Goal: Task Accomplishment & Management: Manage account settings

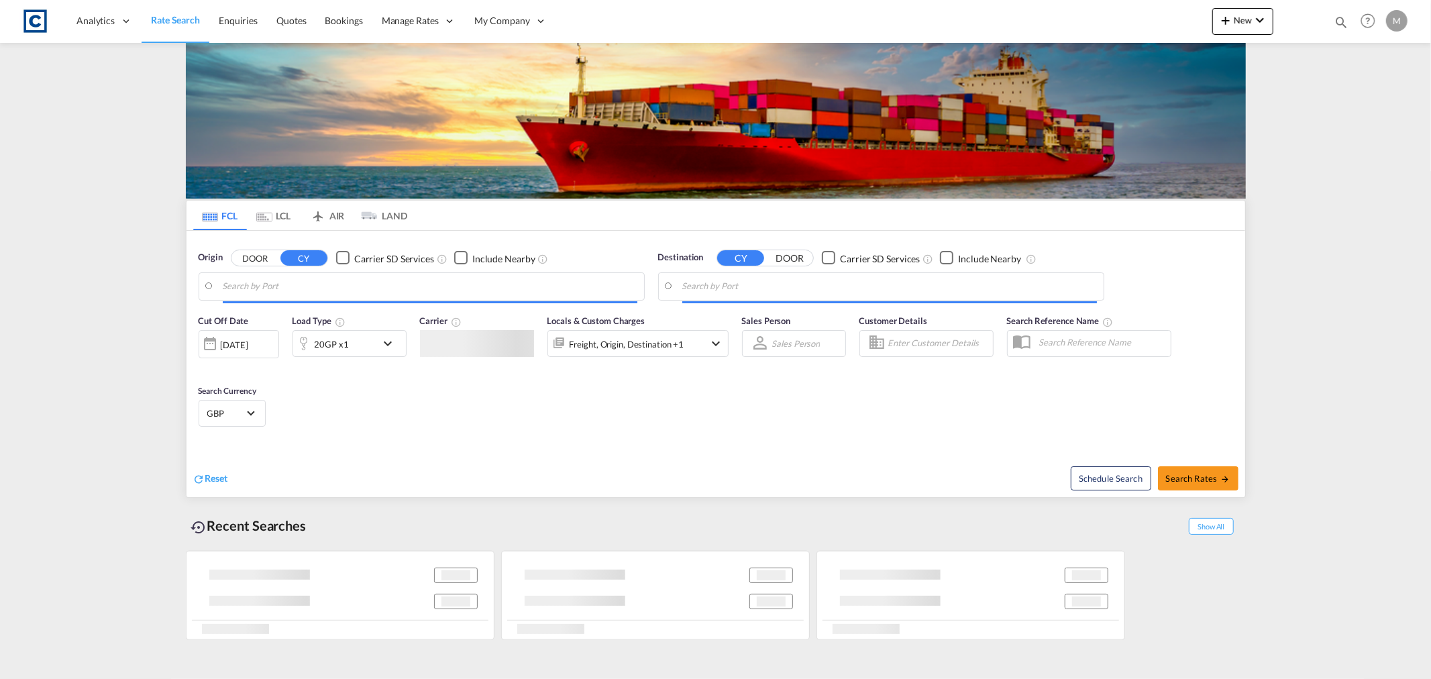
type input "GB-NW10, [PERSON_NAME]"
type input "[GEOGRAPHIC_DATA], [GEOGRAPHIC_DATA]"
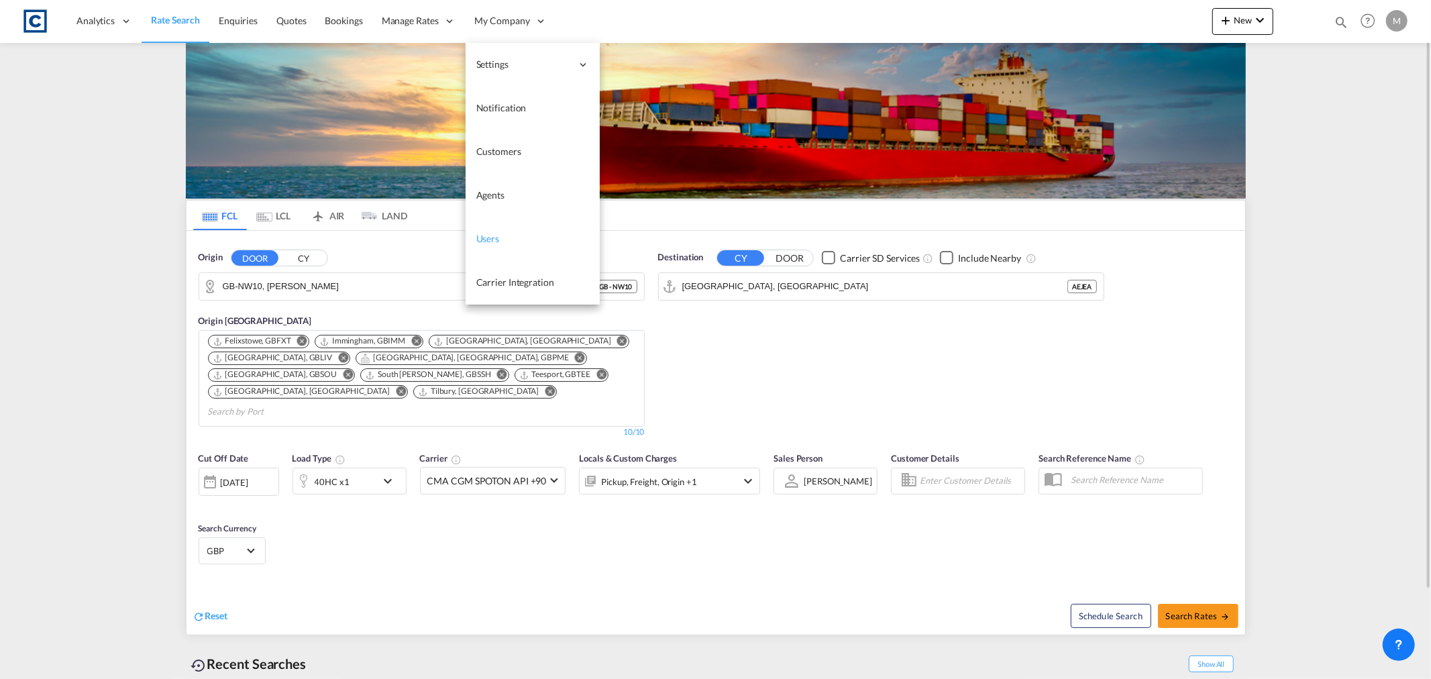
click at [505, 239] on link "Users" at bounding box center [533, 239] width 134 height 44
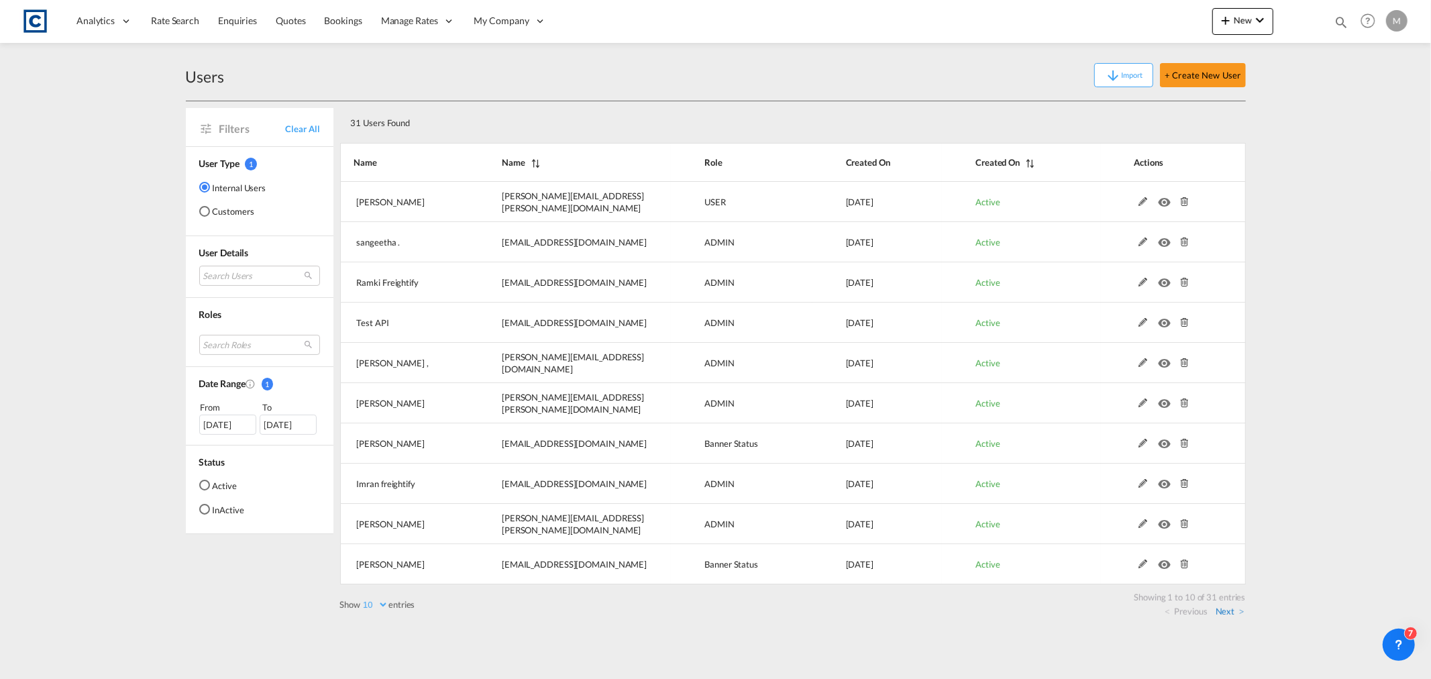
click at [1232, 609] on link "Next" at bounding box center [1230, 611] width 29 height 12
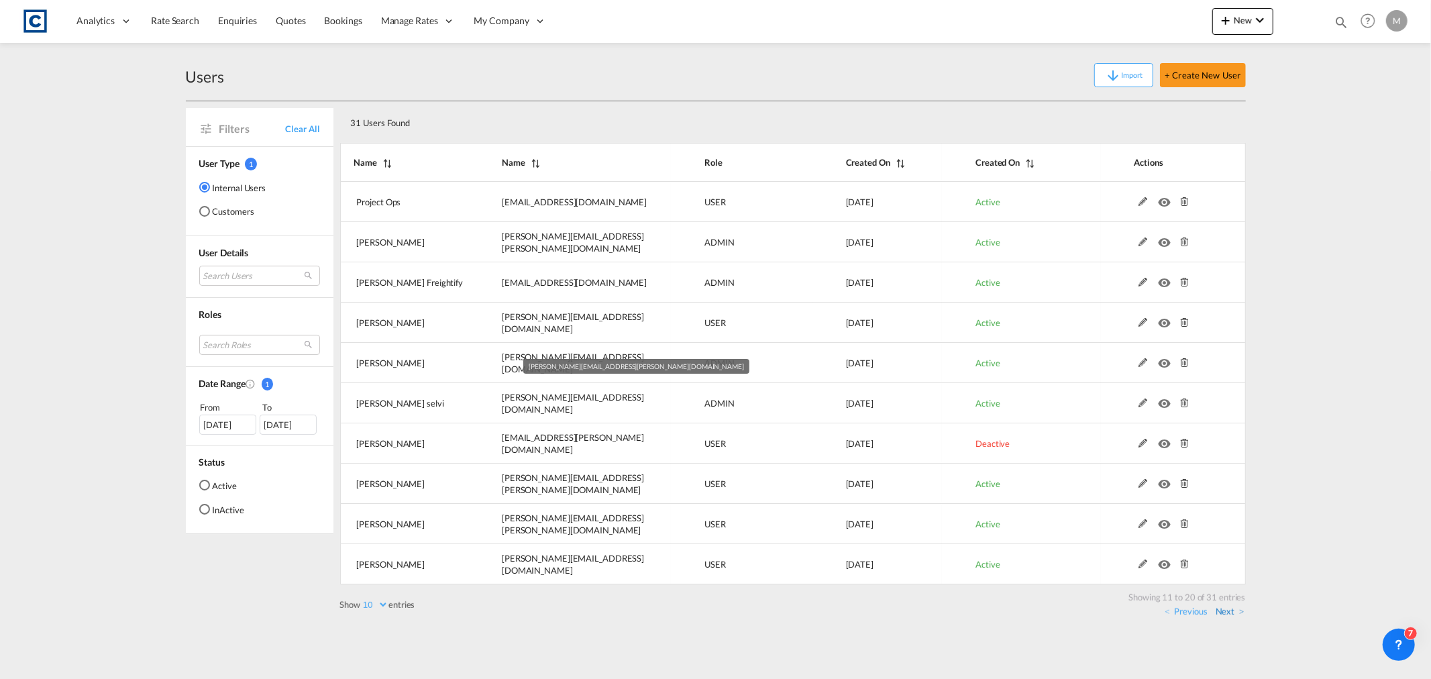
click at [1228, 608] on link "Next" at bounding box center [1230, 611] width 29 height 12
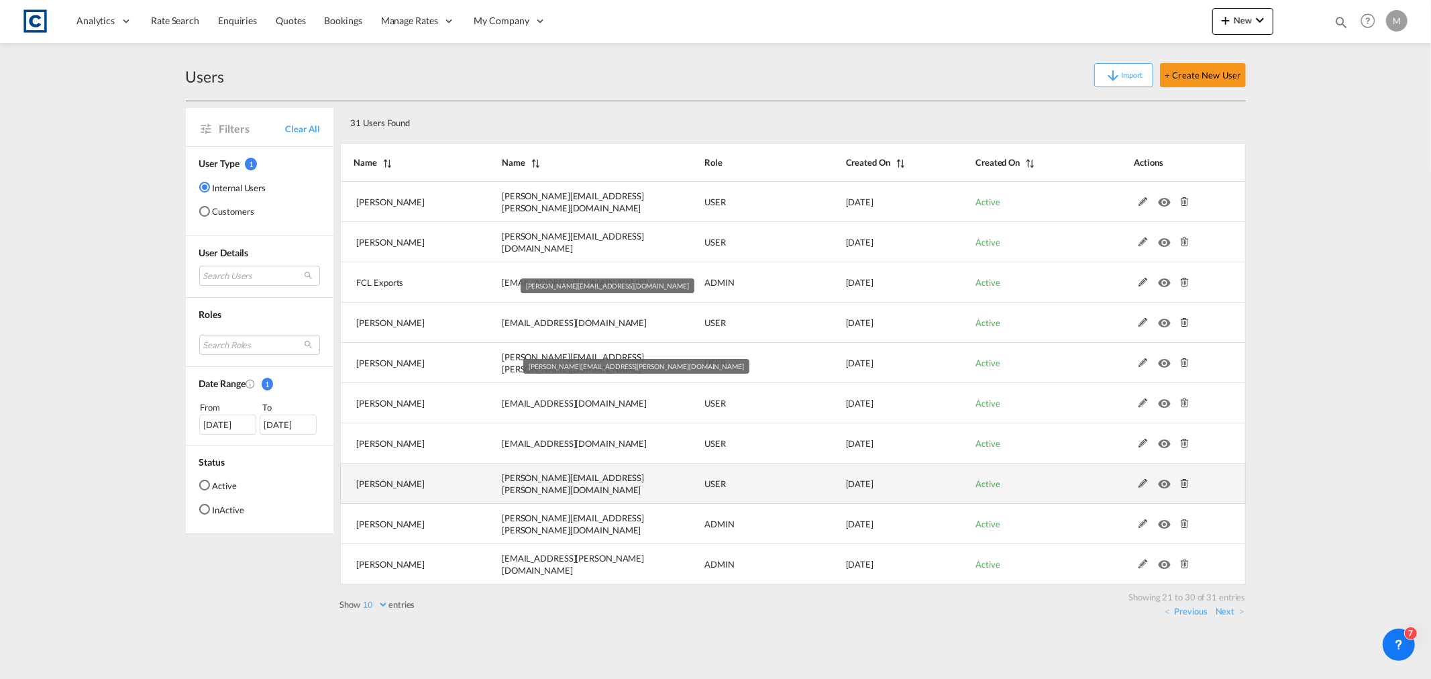
click at [1145, 485] on md-icon at bounding box center [1143, 483] width 17 height 9
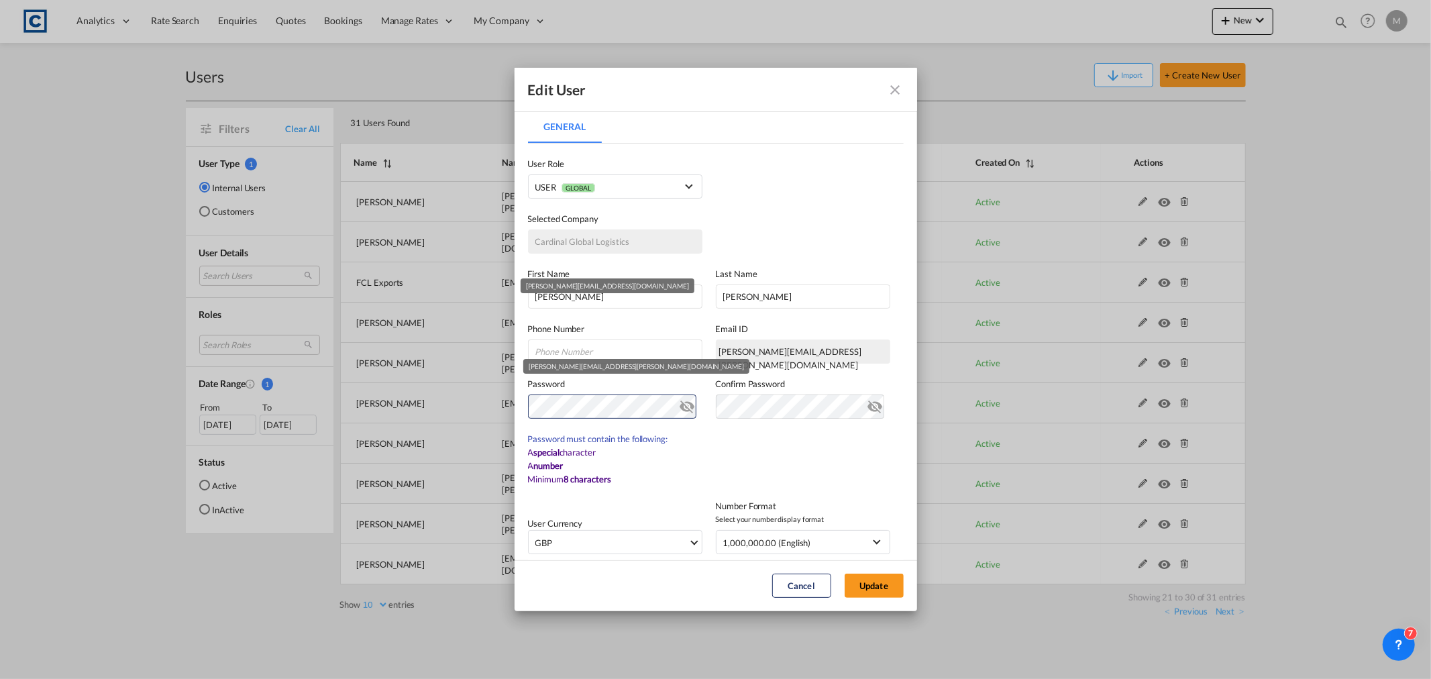
click at [804, 85] on div "Edit User" at bounding box center [716, 90] width 403 height 44
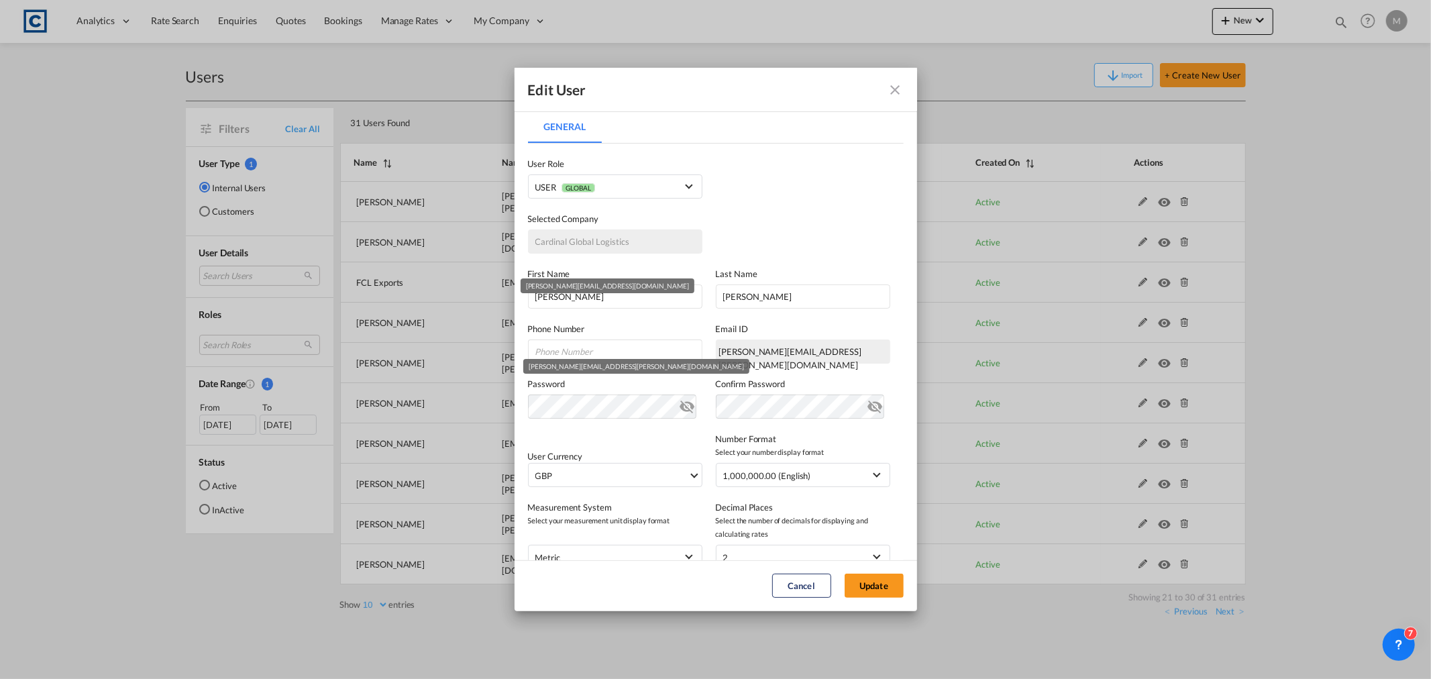
click at [894, 89] on md-icon "icon-close fg-AAA8AD" at bounding box center [896, 90] width 16 height 16
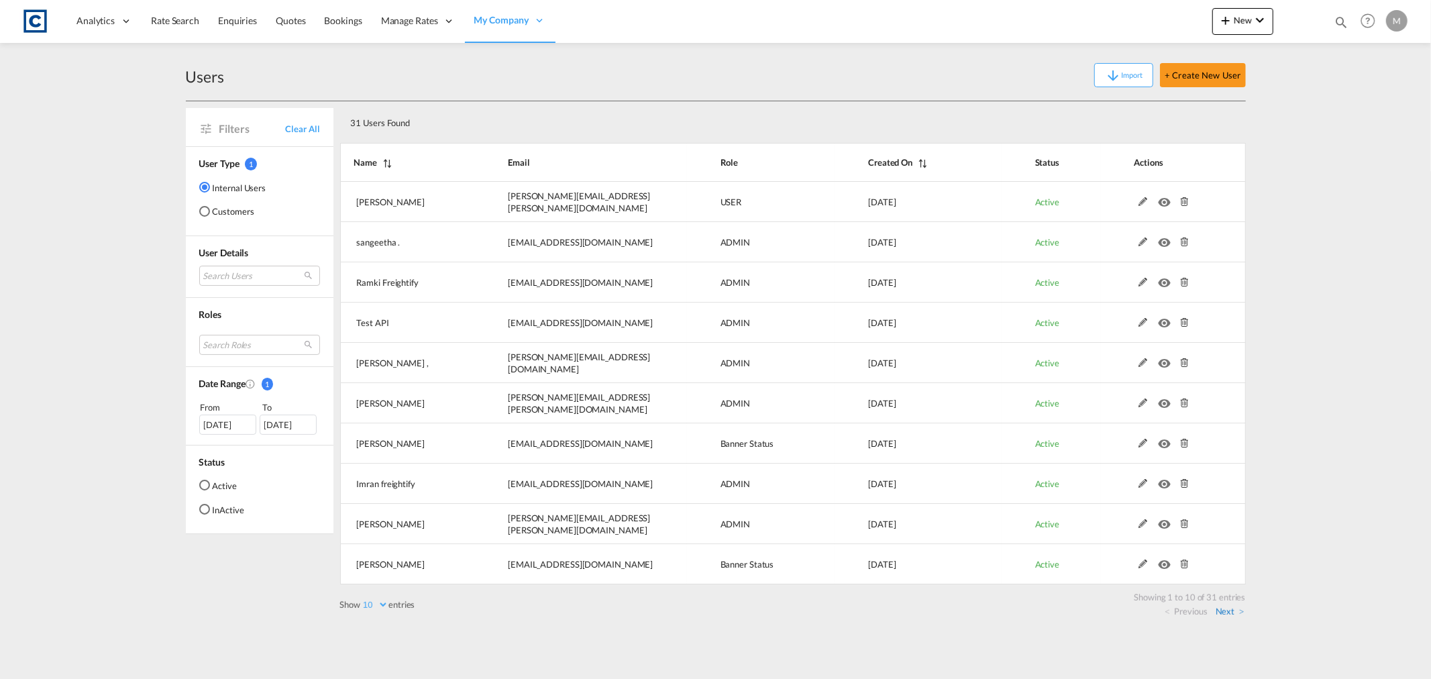
click at [1228, 613] on link "Next" at bounding box center [1230, 611] width 29 height 12
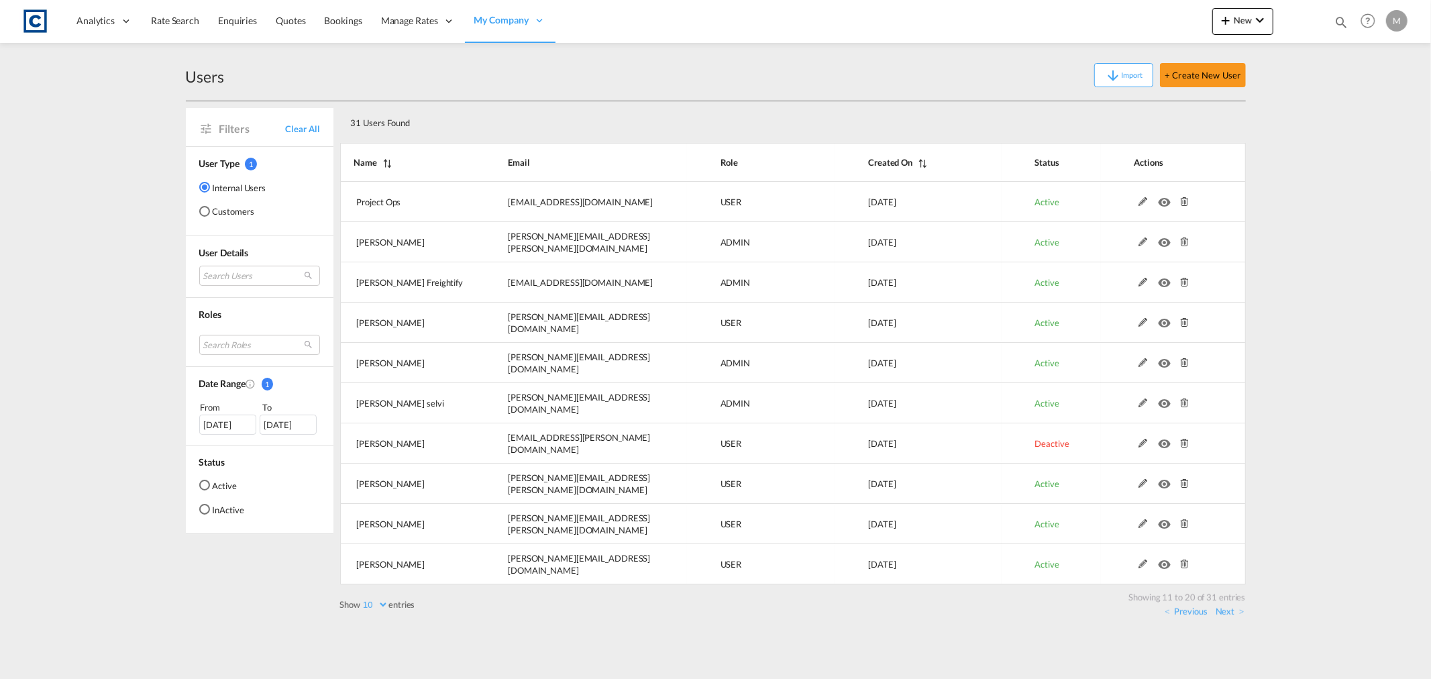
click at [1228, 613] on link "Next" at bounding box center [1230, 611] width 29 height 12
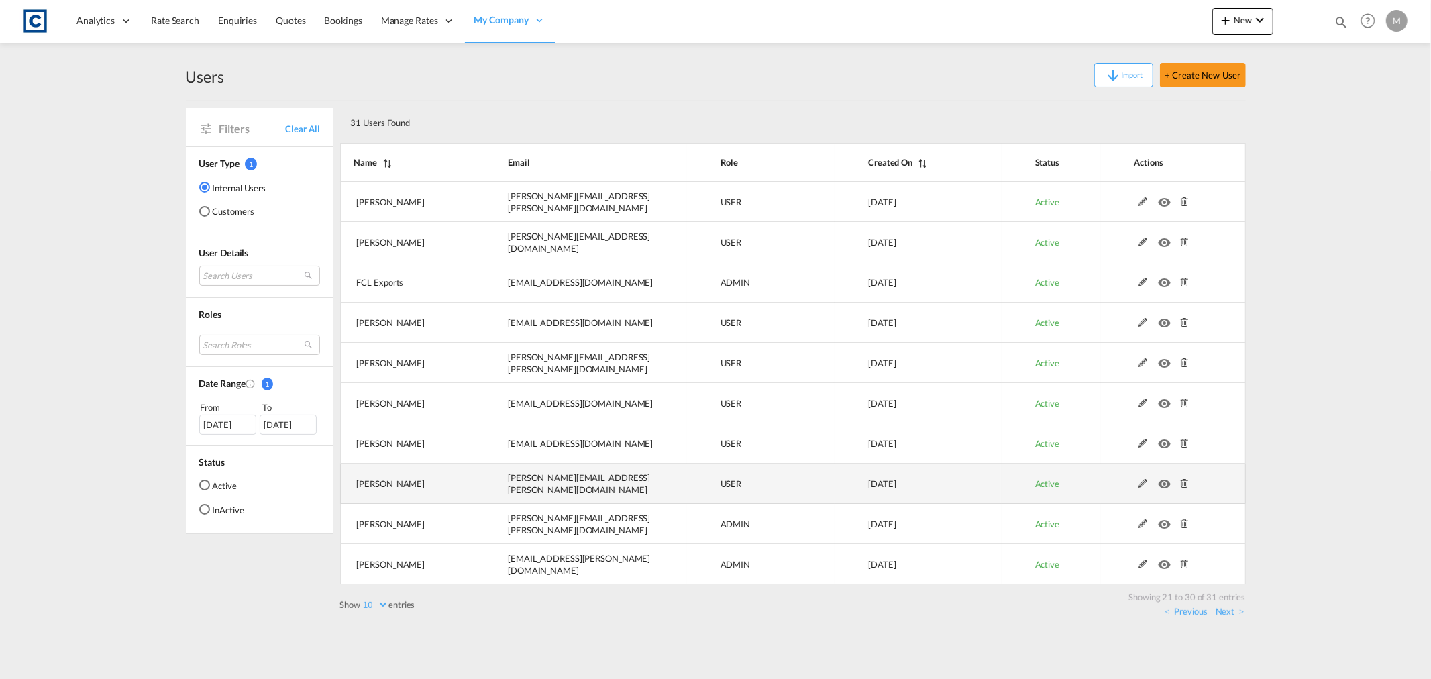
click at [1145, 480] on md-icon at bounding box center [1143, 483] width 17 height 9
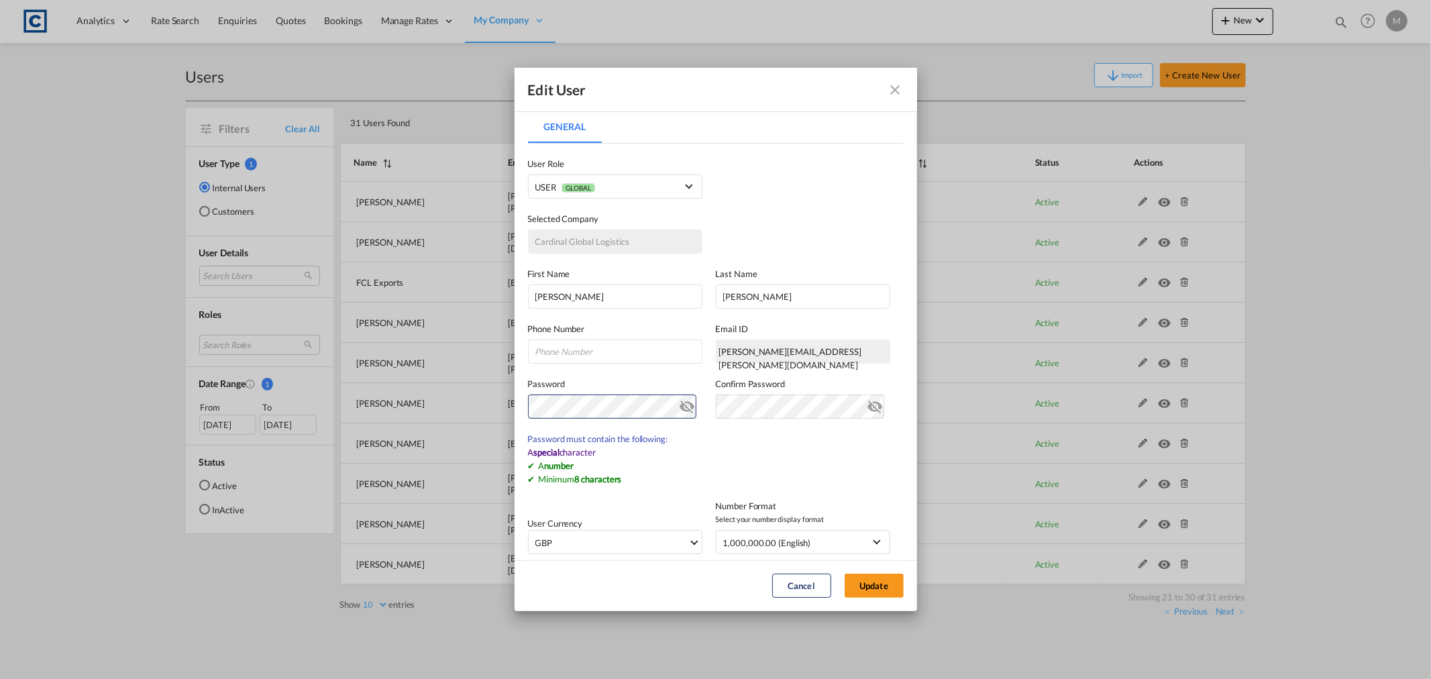
click at [683, 407] on md-icon "icon-eye-off" at bounding box center [688, 404] width 16 height 16
click at [431, 406] on div "Edit User General General User Type Internal Internal Customer User Role USER G…" at bounding box center [715, 339] width 1431 height 679
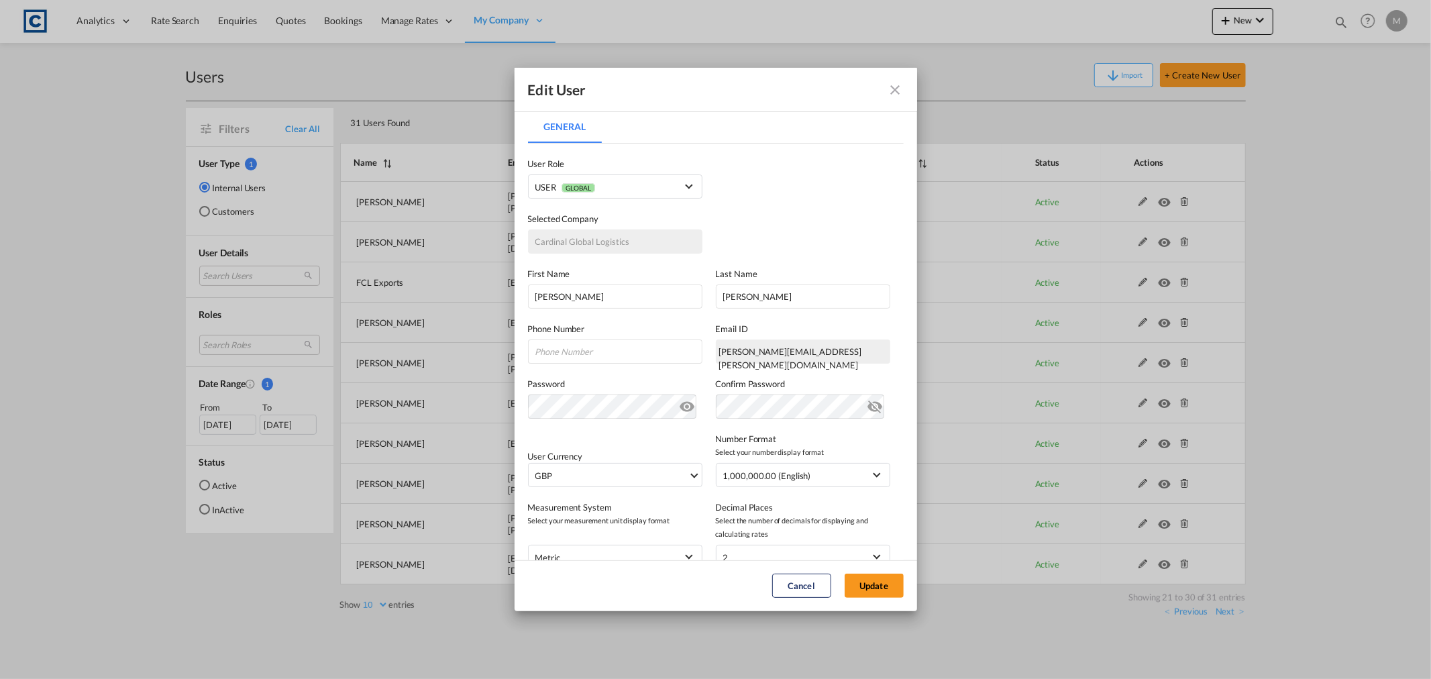
click at [626, 589] on div "Cancel Update" at bounding box center [715, 586] width 389 height 24
click at [868, 586] on button "Update" at bounding box center [874, 586] width 59 height 24
click at [860, 578] on button "Update" at bounding box center [874, 586] width 59 height 24
